Goal: Navigation & Orientation: Understand site structure

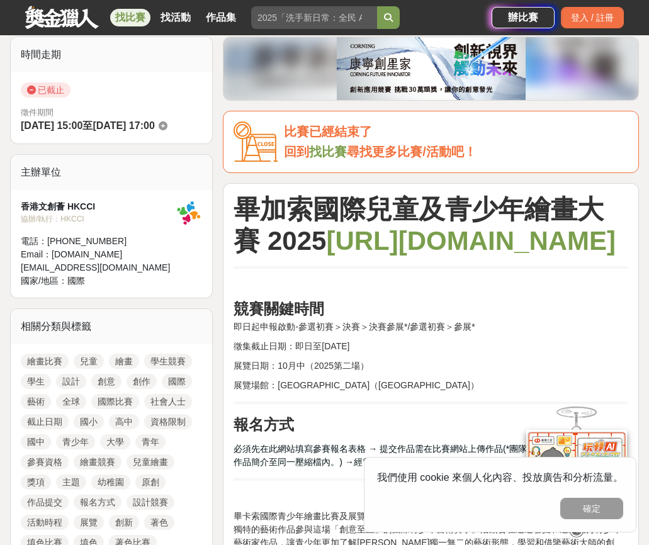
scroll to position [504, 0]
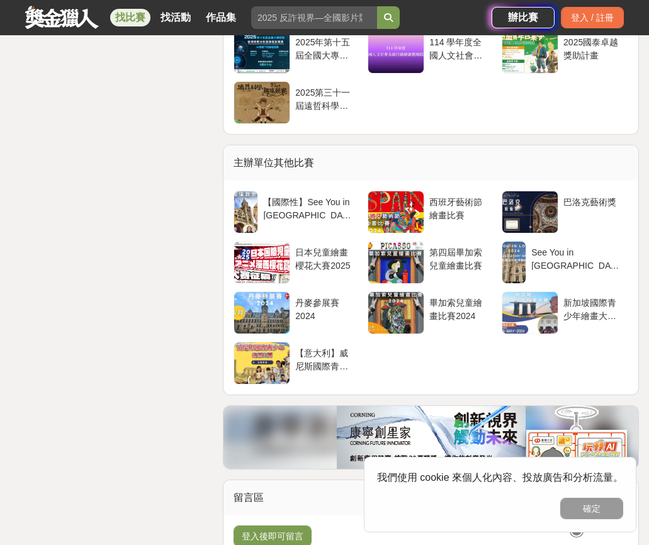
scroll to position [7239, 0]
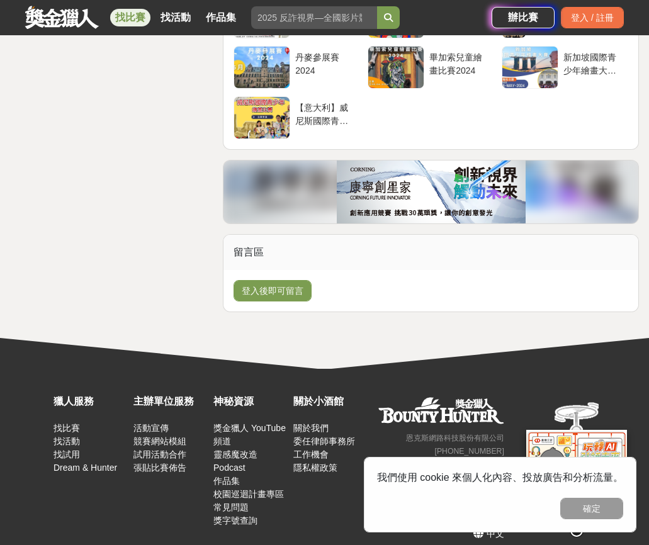
click at [308, 423] on link "關於我們" at bounding box center [310, 428] width 35 height 10
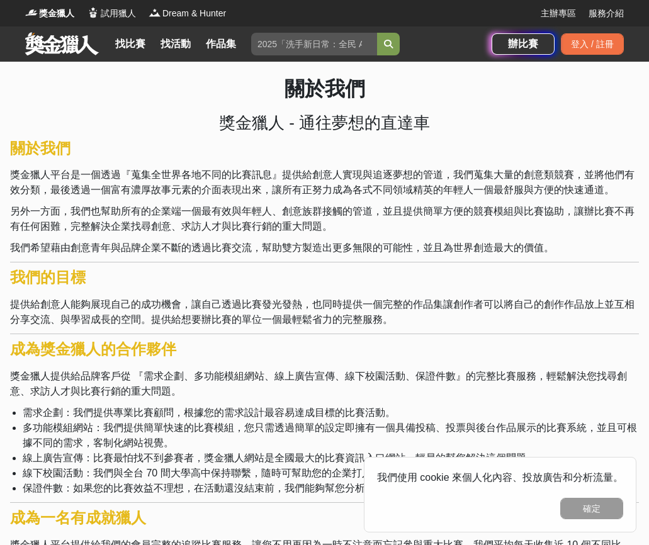
drag, startPoint x: 0, startPoint y: 0, endPoint x: 193, endPoint y: 178, distance: 262.8
click at [193, 178] on p "獎金獵人平台是一個透過『蒐集全世界各地不同的比賽訊息』提供給創意人實現與追逐夢想的管道，我們蒐集大量的創意類競賽，並將他們有效分類，最後透過一個富有濃厚故事元…" at bounding box center [324, 182] width 629 height 30
click at [577, 512] on button "確定" at bounding box center [591, 508] width 63 height 21
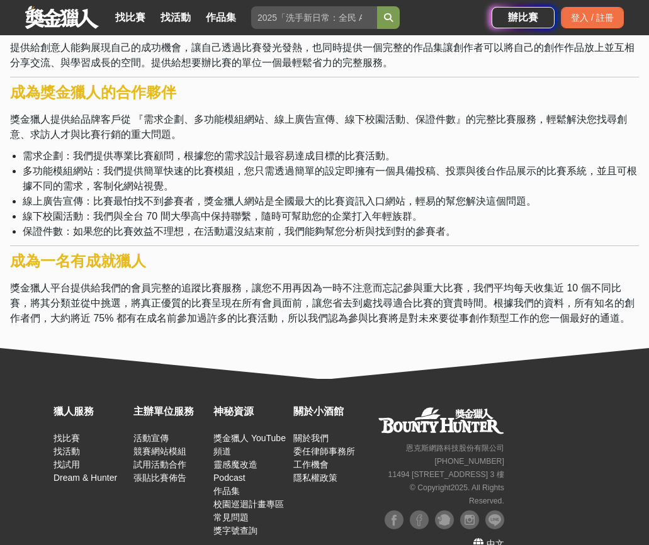
scroll to position [276, 0]
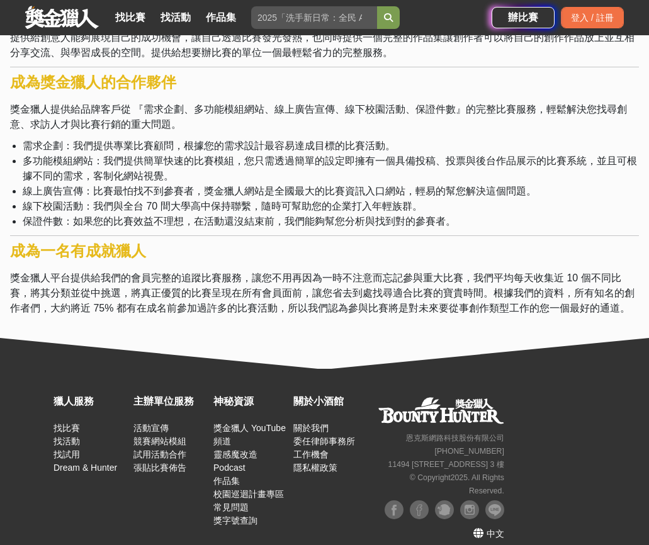
click at [469, 512] on img at bounding box center [469, 509] width 19 height 19
